Goal: Transaction & Acquisition: Obtain resource

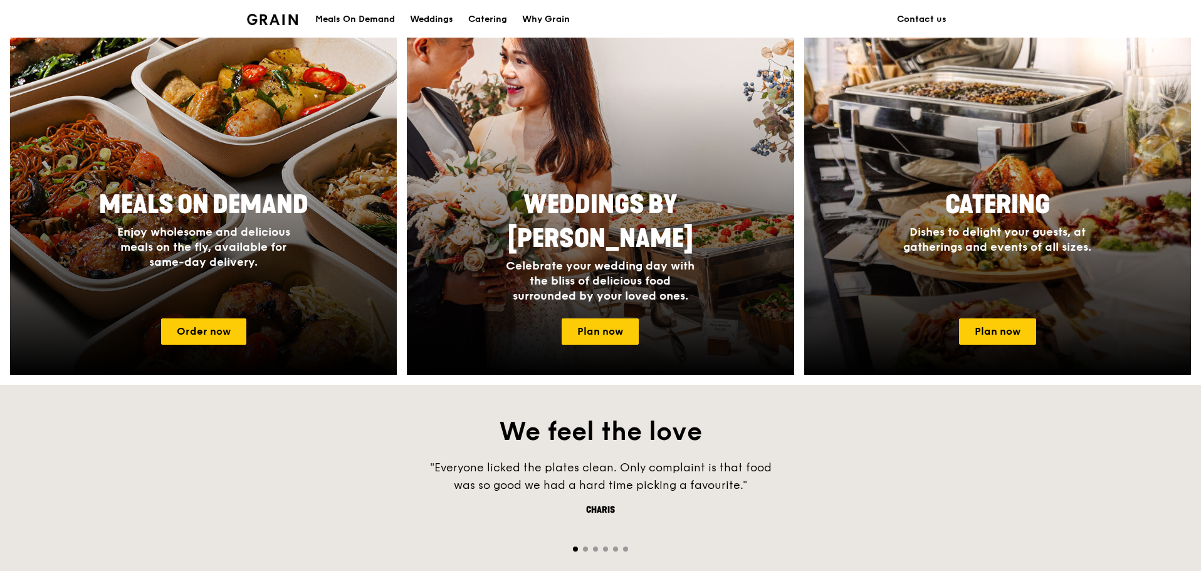
drag, startPoint x: 600, startPoint y: 14, endPoint x: 561, endPoint y: 24, distance: 40.7
click at [590, 21] on div "Meals On Demand Weddings Catering Why Grain Contact us" at bounding box center [600, 19] width 707 height 38
click at [487, 22] on div "Catering" at bounding box center [487, 20] width 39 height 38
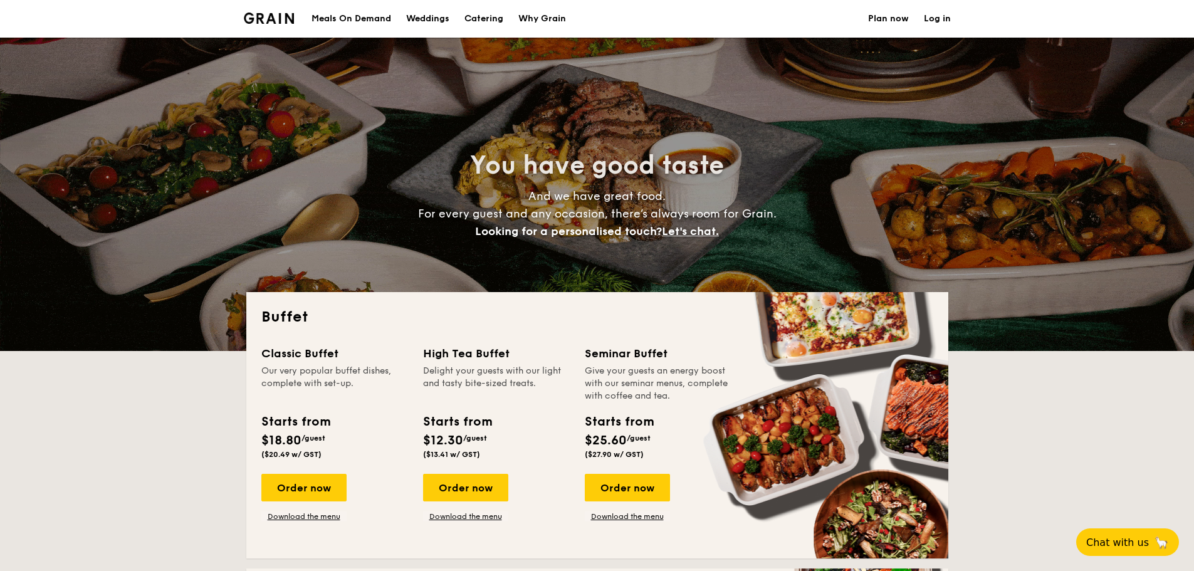
select select
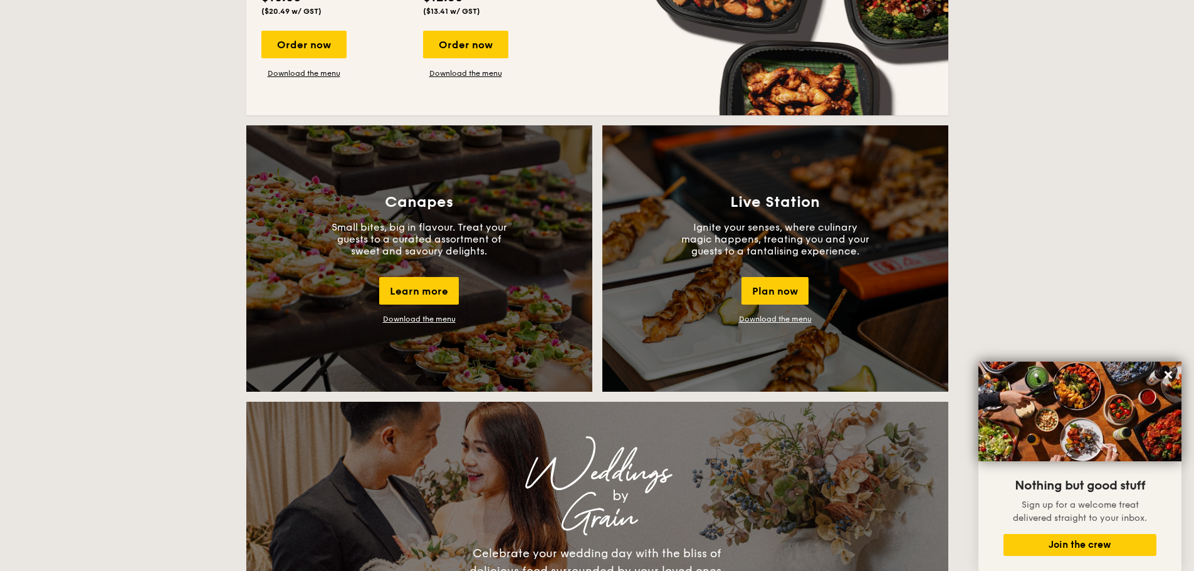
scroll to position [940, 0]
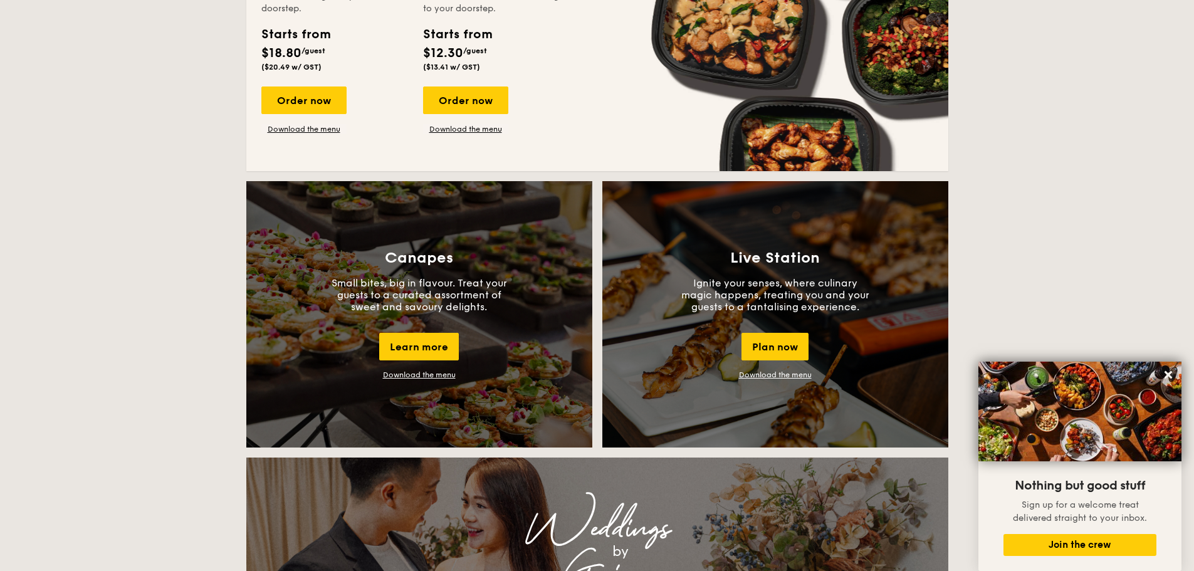
click at [619, 225] on div "Canapes Small bites, big in flavour. Treat your guests to a curated assortment …" at bounding box center [597, 319] width 712 height 276
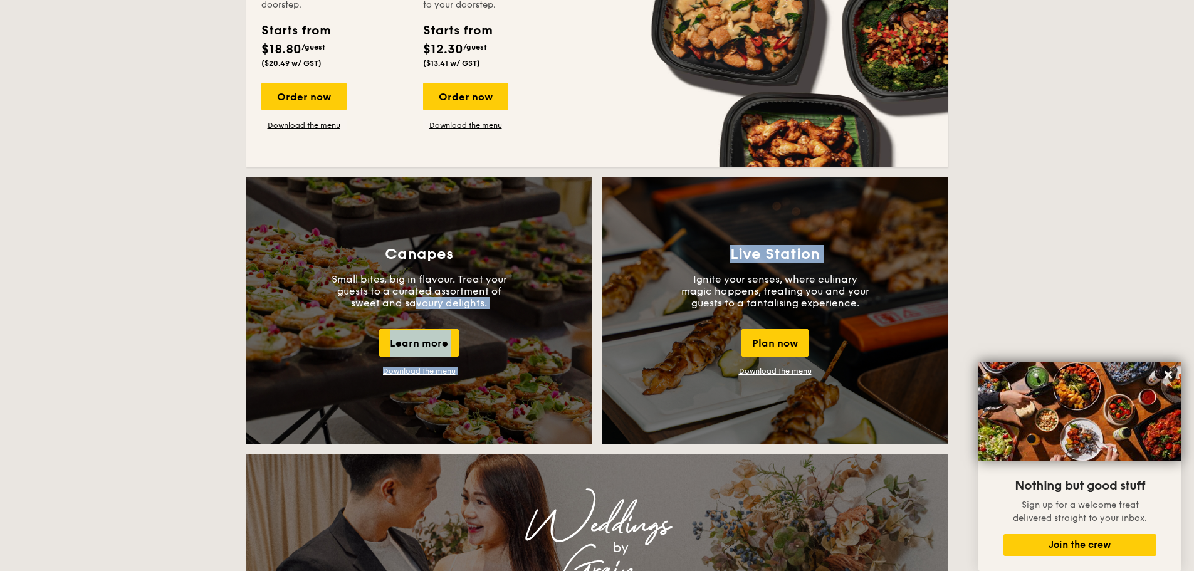
scroll to position [1003, 0]
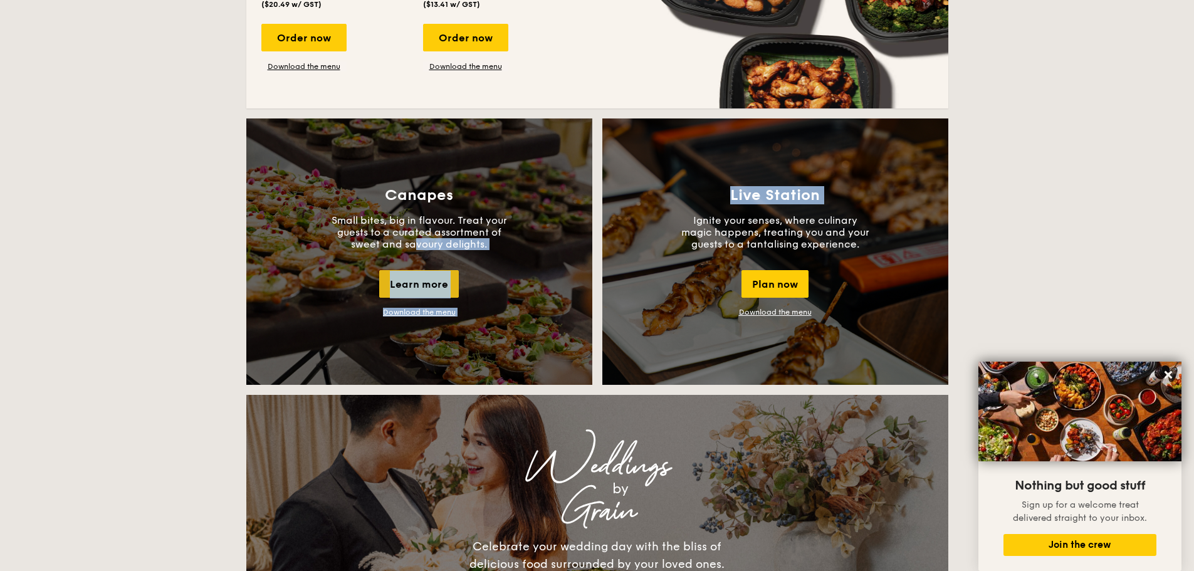
click at [433, 285] on div "Learn more" at bounding box center [419, 284] width 80 height 28
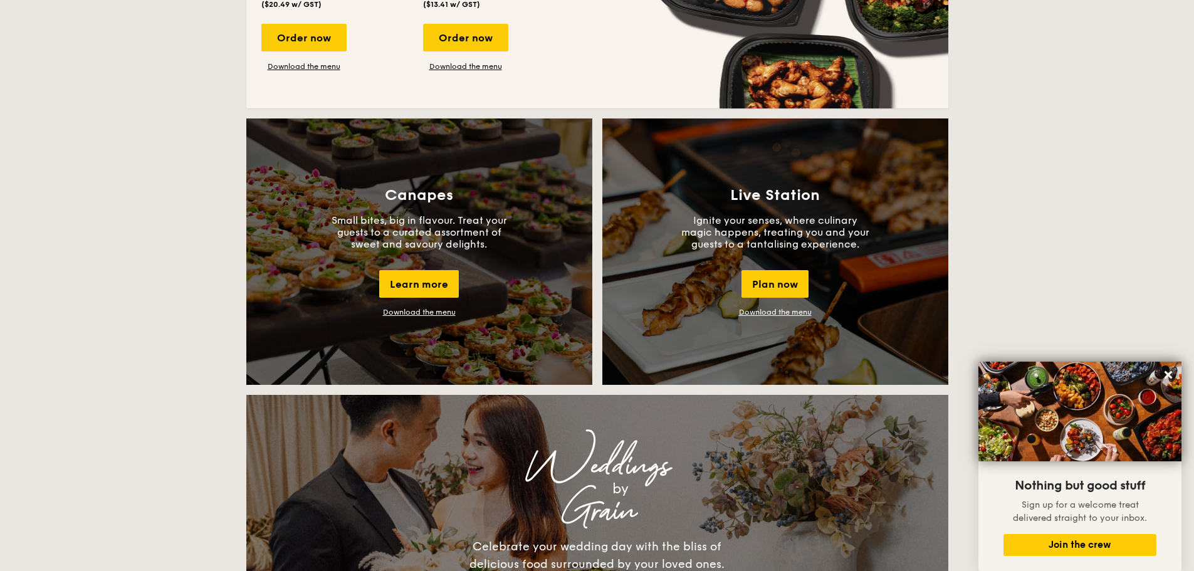
click at [416, 314] on link "Download the menu" at bounding box center [419, 312] width 73 height 9
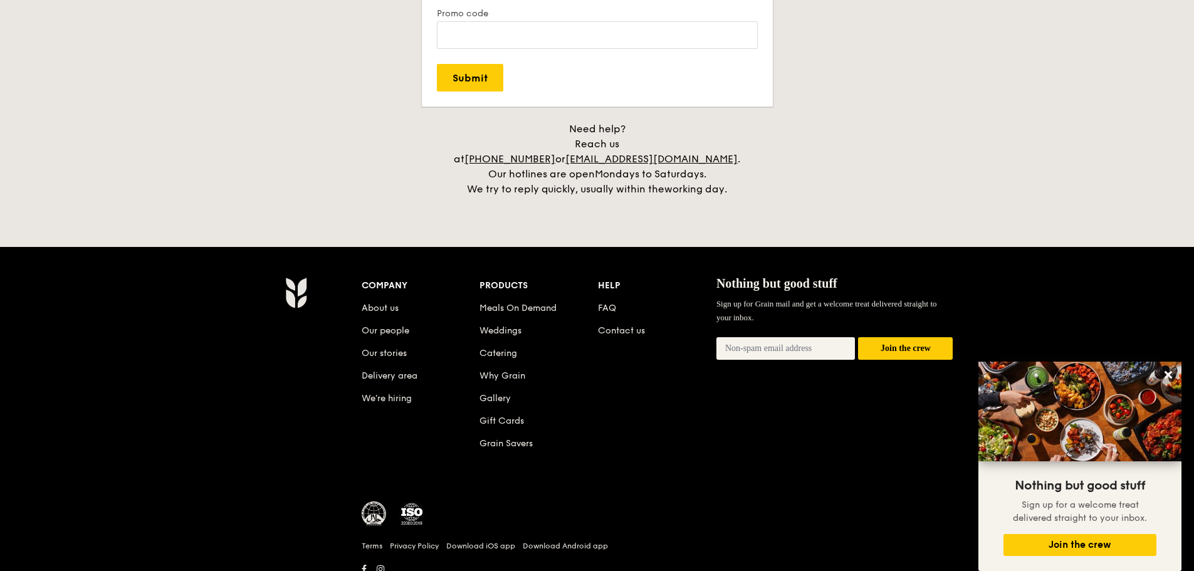
scroll to position [2574, 0]
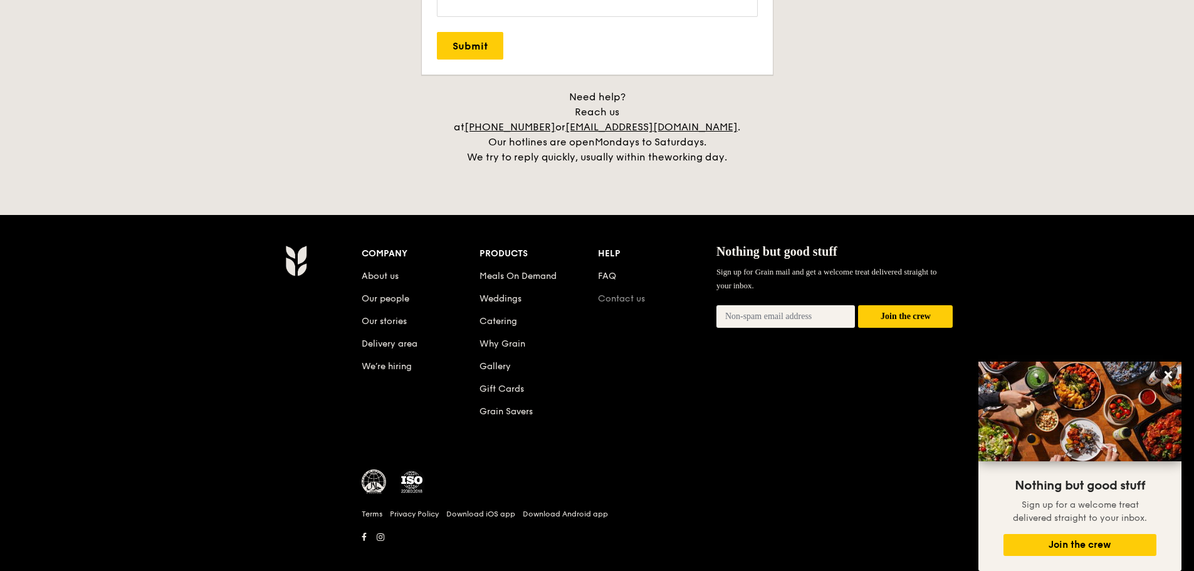
drag, startPoint x: 622, startPoint y: 273, endPoint x: 632, endPoint y: 280, distance: 11.8
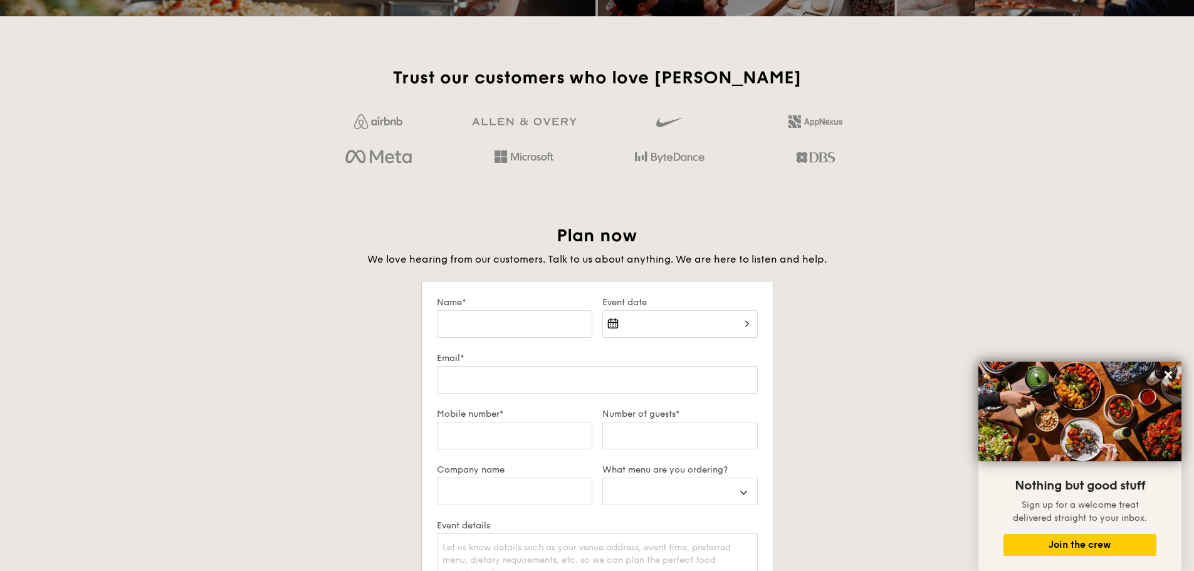
scroll to position [1822, 0]
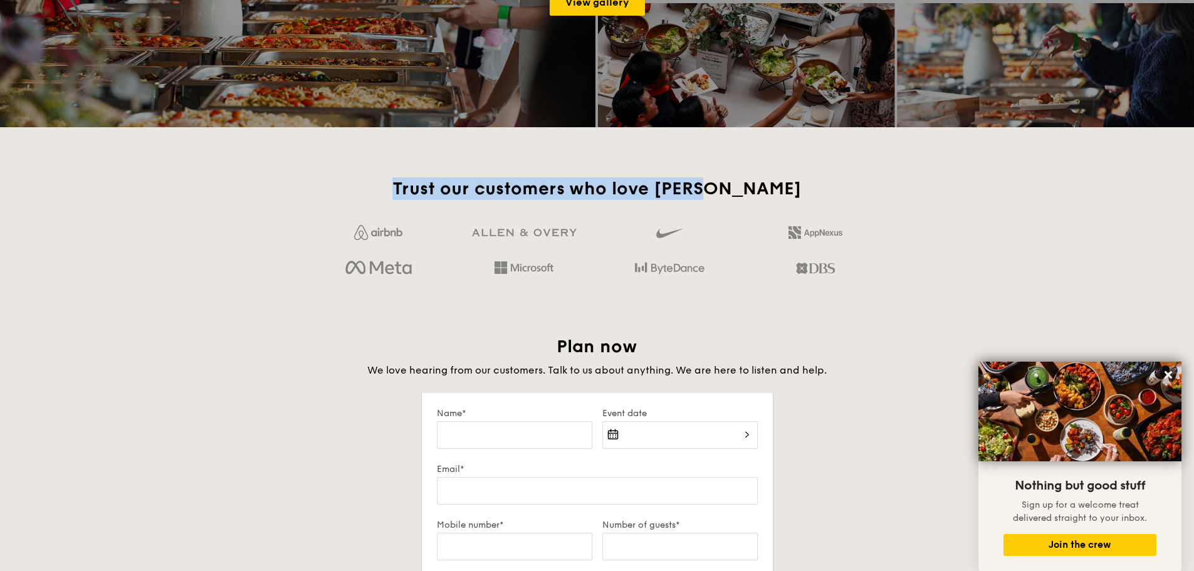
drag, startPoint x: 443, startPoint y: 191, endPoint x: 859, endPoint y: 165, distance: 417.0
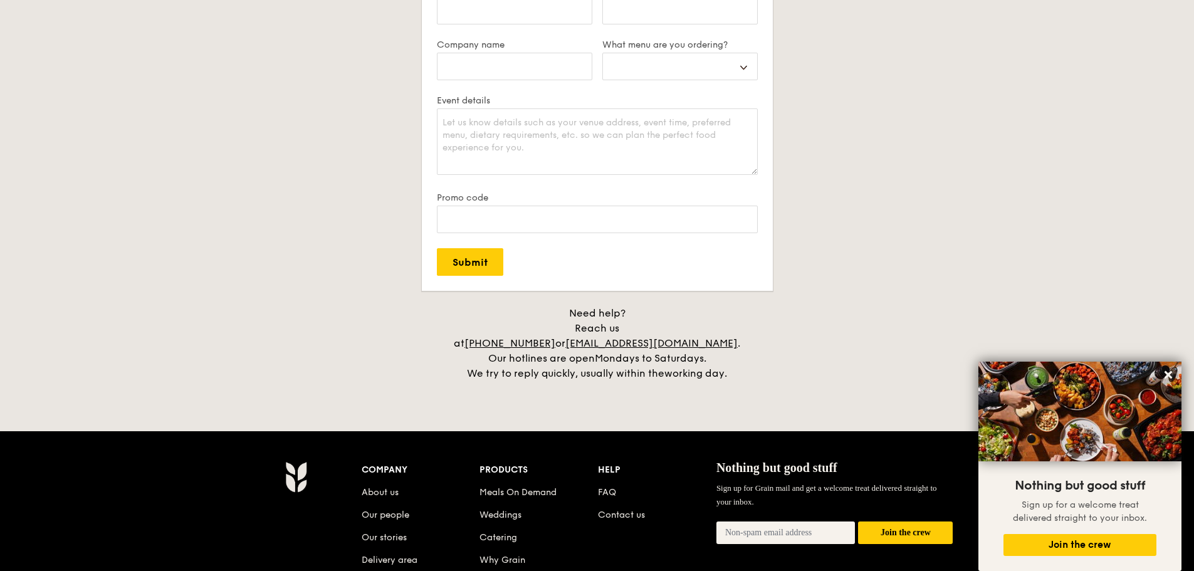
scroll to position [2357, 0]
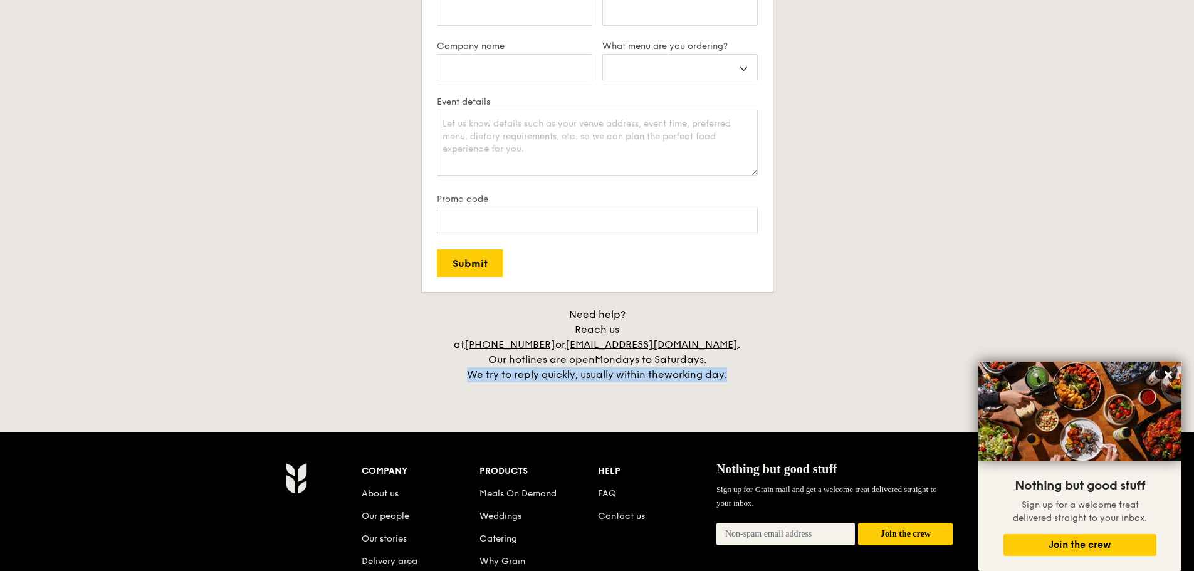
drag, startPoint x: 747, startPoint y: 357, endPoint x: 461, endPoint y: 361, distance: 285.8
click at [461, 361] on div "Need help? Reach us at [PHONE_NUMBER] or [EMAIL_ADDRESS][DOMAIN_NAME] . Our hot…" at bounding box center [597, 344] width 313 height 75
click at [462, 337] on div "Need help? Reach us at [PHONE_NUMBER] or [EMAIL_ADDRESS][DOMAIN_NAME] . Our hot…" at bounding box center [597, 344] width 313 height 75
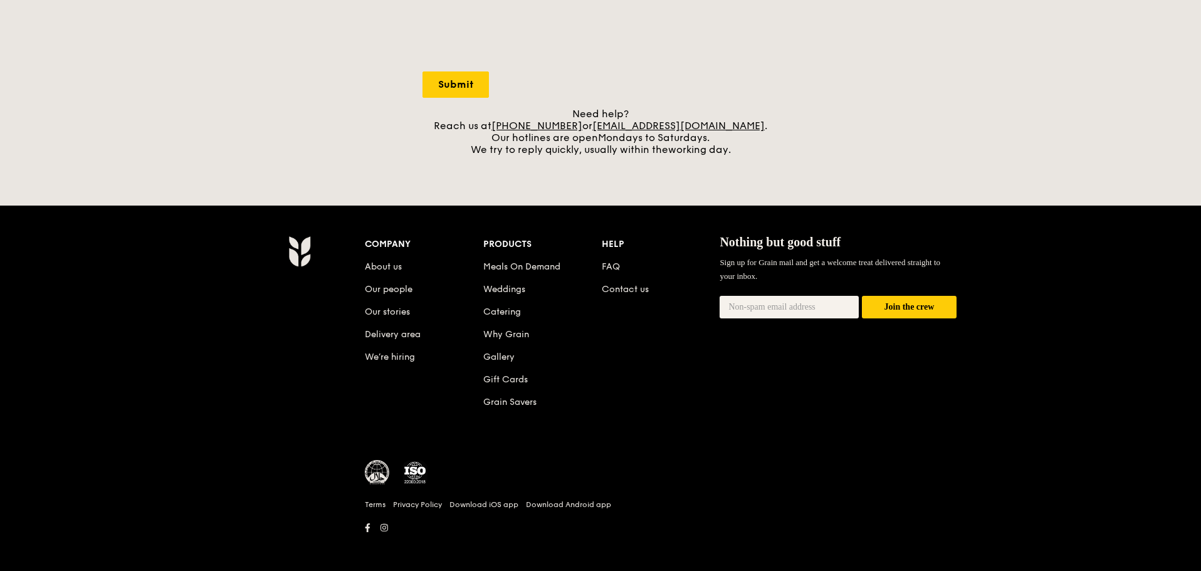
scroll to position [462, 0]
